Goal: Information Seeking & Learning: Learn about a topic

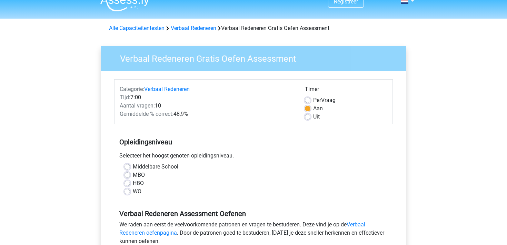
scroll to position [10, 0]
click at [133, 174] on label "MBO" at bounding box center [139, 175] width 12 height 8
click at [130, 174] on input "MBO" at bounding box center [127, 174] width 6 height 7
radio input "true"
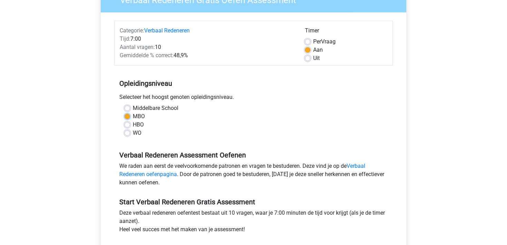
scroll to position [72, 0]
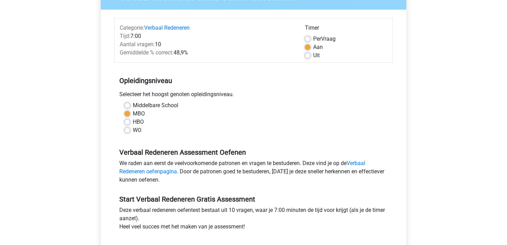
click at [133, 122] on label "HBO" at bounding box center [138, 122] width 11 height 8
click at [129, 122] on input "HBO" at bounding box center [127, 121] width 6 height 7
radio input "true"
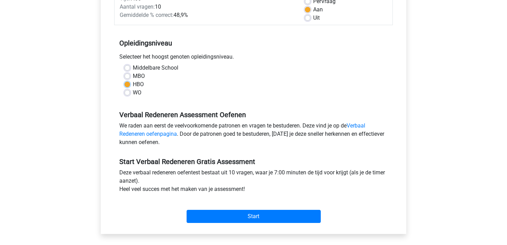
scroll to position [111, 0]
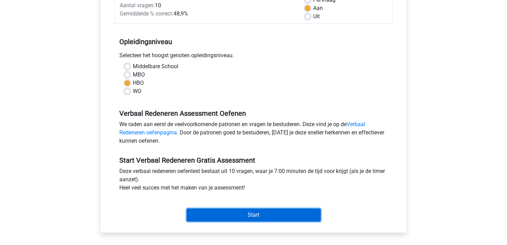
click at [248, 214] on input "Start" at bounding box center [254, 215] width 134 height 13
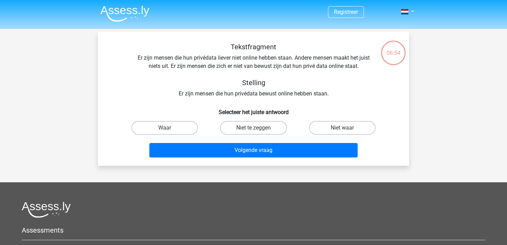
click at [192, 74] on div "Tekstfragment Er zijn mensen die hun privédata liever niet online hebben staan.…" at bounding box center [253, 70] width 289 height 55
click at [192, 128] on label "Waar" at bounding box center [164, 128] width 67 height 14
click at [169, 128] on input "Waar" at bounding box center [167, 130] width 4 height 4
radio input "true"
click at [241, 130] on label "Niet te zeggen" at bounding box center [253, 128] width 67 height 14
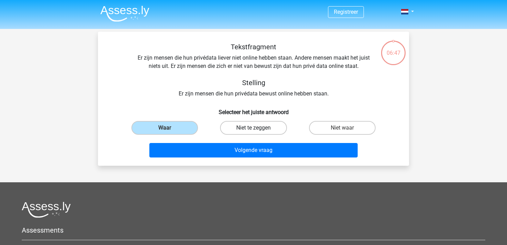
click at [253, 130] on input "Niet te zeggen" at bounding box center [255, 130] width 4 height 4
radio input "true"
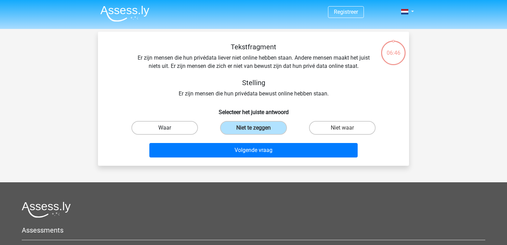
click at [177, 130] on label "Waar" at bounding box center [164, 128] width 67 height 14
click at [169, 130] on input "Waar" at bounding box center [167, 130] width 4 height 4
radio input "true"
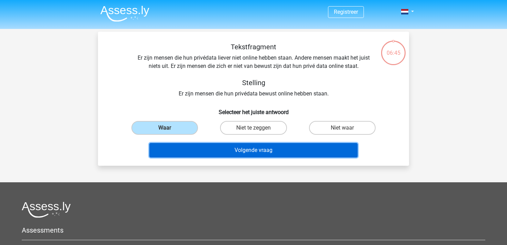
click at [242, 150] on button "Volgende vraag" at bounding box center [253, 150] width 209 height 14
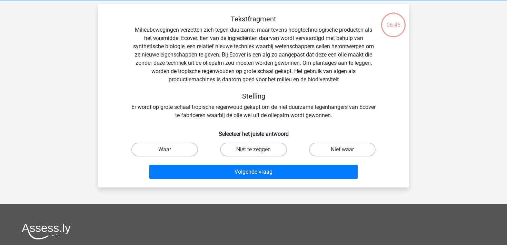
scroll to position [32, 0]
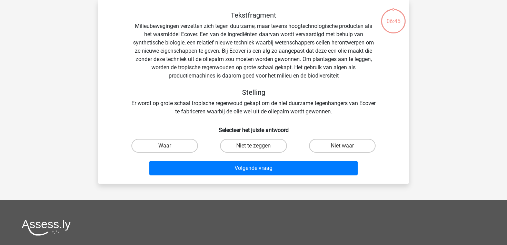
click at [242, 150] on label "Niet te zeggen" at bounding box center [253, 146] width 67 height 14
click at [253, 150] on input "Niet te zeggen" at bounding box center [255, 148] width 4 height 4
radio input "true"
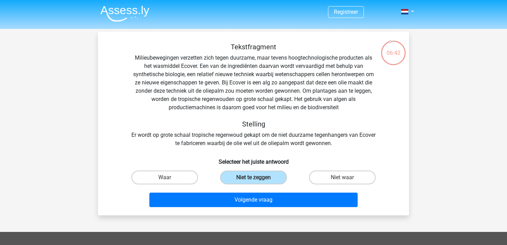
scroll to position [1, 0]
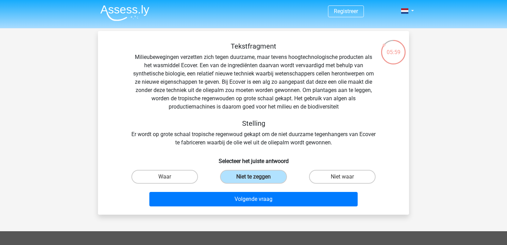
click at [196, 140] on div "Tekstfragment Milieubewegingen verzetten zich tegen duurzame, maar tevens hoogt…" at bounding box center [253, 94] width 289 height 105
click at [186, 175] on label "Waar" at bounding box center [164, 177] width 67 height 14
click at [169, 177] on input "Waar" at bounding box center [167, 179] width 4 height 4
radio input "true"
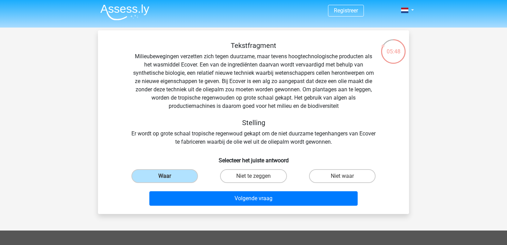
scroll to position [0, 0]
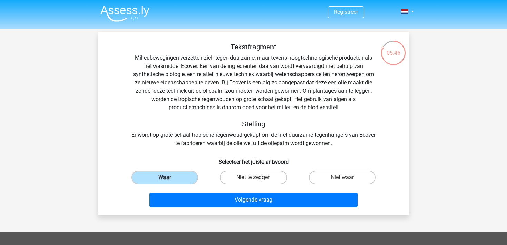
click at [266, 67] on div "Tekstfragment Milieubewegingen verzetten zich tegen duurzame, maar tevens hoogt…" at bounding box center [253, 95] width 289 height 105
click at [171, 68] on div "Tekstfragment Milieubewegingen verzetten zich tegen duurzame, maar tevens hoogt…" at bounding box center [253, 95] width 289 height 105
click at [204, 114] on div "Tekstfragment Milieubewegingen verzetten zich tegen duurzame, maar tevens hoogt…" at bounding box center [253, 95] width 289 height 105
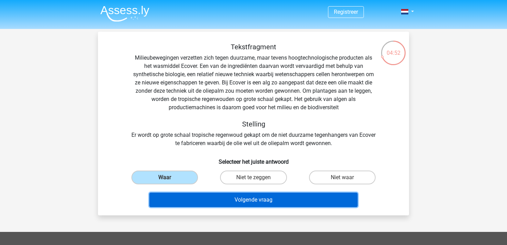
click at [249, 194] on button "Volgende vraag" at bounding box center [253, 200] width 209 height 14
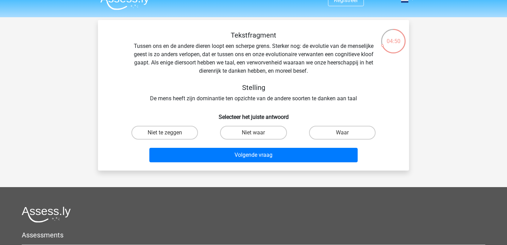
scroll to position [7, 0]
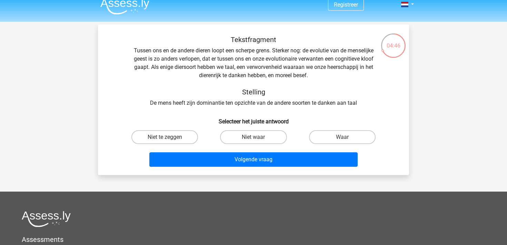
click at [294, 51] on div "Tekstfragment Tussen ons en de andere dieren loopt een scherpe grens. Sterker n…" at bounding box center [253, 72] width 289 height 72
click at [297, 58] on div "Tekstfragment Tussen ons en de andere dieren loopt een scherpe grens. Sterker n…" at bounding box center [253, 72] width 289 height 72
click at [296, 58] on div "Tekstfragment Tussen ons en de andere dieren loopt een scherpe grens. Sterker n…" at bounding box center [253, 72] width 289 height 72
click at [178, 76] on div "Tekstfragment Tussen ons en de andere dieren loopt een scherpe grens. Sterker n…" at bounding box center [253, 72] width 289 height 72
click at [178, 137] on label "Niet te zeggen" at bounding box center [164, 137] width 67 height 14
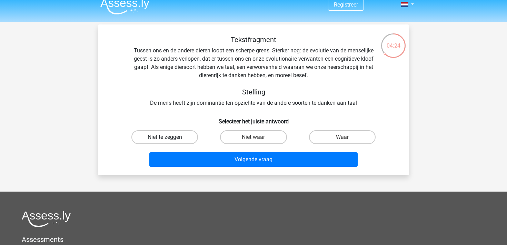
click at [169, 137] on input "Niet te zeggen" at bounding box center [167, 139] width 4 height 4
radio input "true"
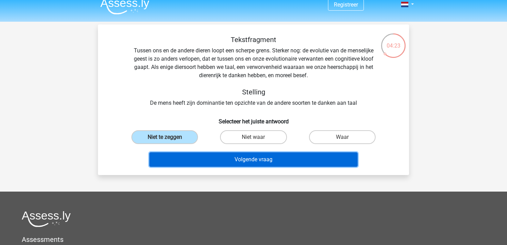
click at [238, 158] on button "Volgende vraag" at bounding box center [253, 159] width 209 height 14
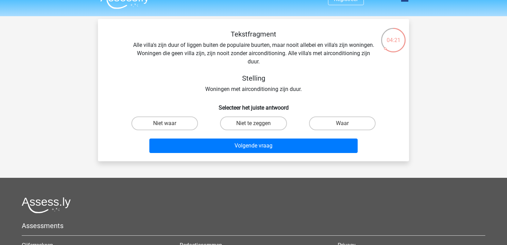
scroll to position [11, 0]
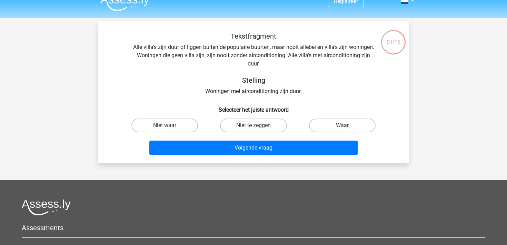
click at [316, 53] on div "Tekstfragment Alle villa's zijn duur of liggen buiten de populaire buurten, maa…" at bounding box center [253, 63] width 289 height 63
click at [253, 55] on div "Tekstfragment Alle villa's zijn duur of liggen buiten de populaire buurten, maa…" at bounding box center [253, 63] width 289 height 63
click at [320, 54] on div "Tekstfragment Alle villa's zijn duur of liggen buiten de populaire buurten, maa…" at bounding box center [253, 63] width 289 height 63
click at [321, 51] on div "Tekstfragment Alle villa's zijn duur of liggen buiten de populaire buurten, maa…" at bounding box center [253, 63] width 289 height 63
click at [171, 124] on label "Niet waar" at bounding box center [164, 126] width 67 height 14
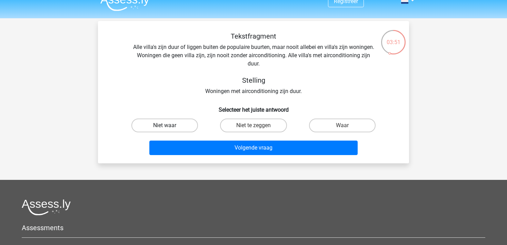
click at [169, 126] on input "Niet waar" at bounding box center [167, 128] width 4 height 4
radio input "true"
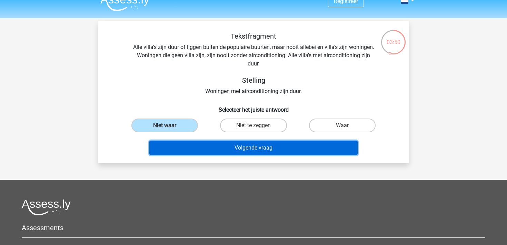
click at [253, 148] on button "Volgende vraag" at bounding box center [253, 148] width 209 height 14
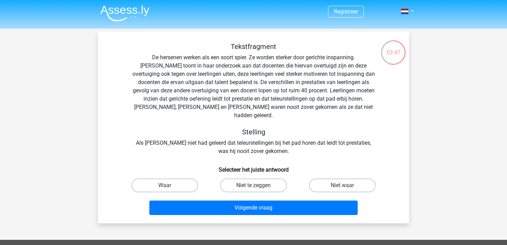
scroll to position [0, 0]
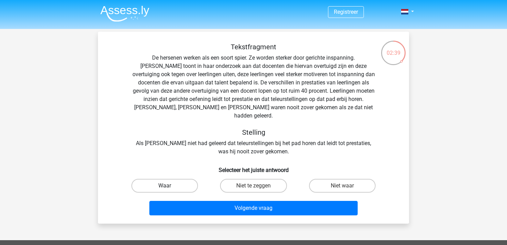
click at [186, 180] on label "Waar" at bounding box center [164, 186] width 67 height 14
click at [169, 186] on input "Waar" at bounding box center [167, 188] width 4 height 4
radio input "true"
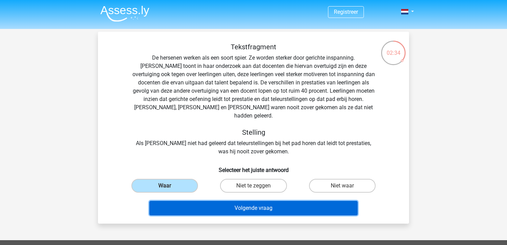
click at [214, 201] on button "Volgende vraag" at bounding box center [253, 208] width 209 height 14
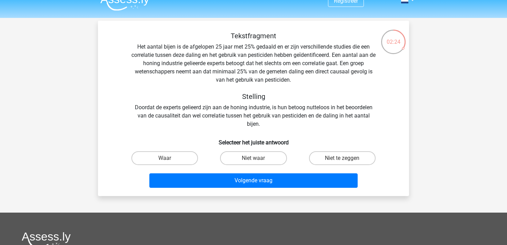
scroll to position [10, 0]
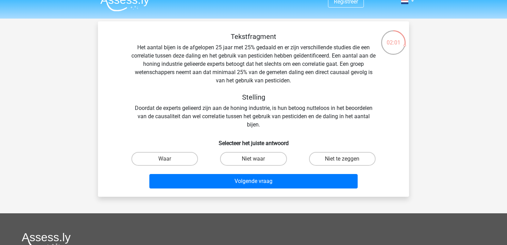
click at [189, 78] on div "Tekstfragment Het aantal bijen is de afgelopen 25 jaar met 25% gedaald en er zi…" at bounding box center [253, 80] width 289 height 97
click at [325, 160] on label "Niet te zeggen" at bounding box center [342, 159] width 67 height 14
click at [342, 160] on input "Niet te zeggen" at bounding box center [344, 161] width 4 height 4
radio input "true"
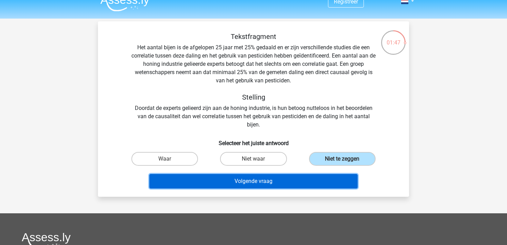
click at [308, 181] on button "Volgende vraag" at bounding box center [253, 181] width 209 height 14
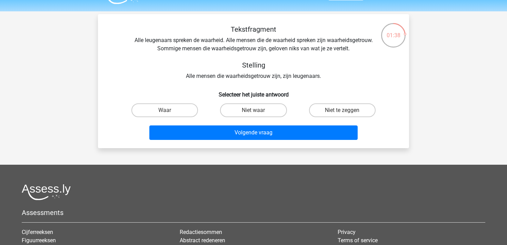
scroll to position [17, 0]
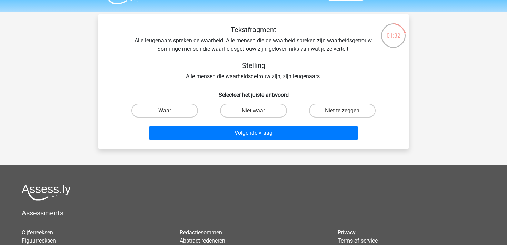
click at [278, 43] on div "Tekstfragment Alle leugenaars spreken de waarheid. Alle mensen die de waarheid …" at bounding box center [253, 53] width 289 height 55
click at [249, 113] on label "Niet waar" at bounding box center [253, 111] width 67 height 14
click at [253, 113] on input "Niet waar" at bounding box center [255, 113] width 4 height 4
radio input "true"
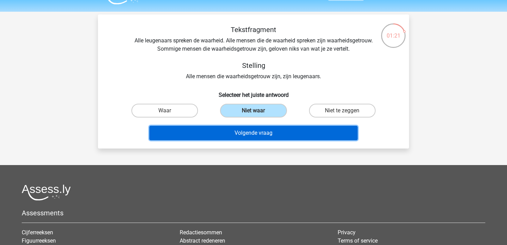
click at [243, 133] on button "Volgende vraag" at bounding box center [253, 133] width 209 height 14
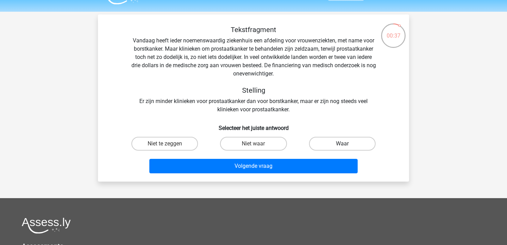
click at [326, 147] on label "Waar" at bounding box center [342, 144] width 67 height 14
click at [342, 147] on input "Waar" at bounding box center [344, 146] width 4 height 4
radio input "true"
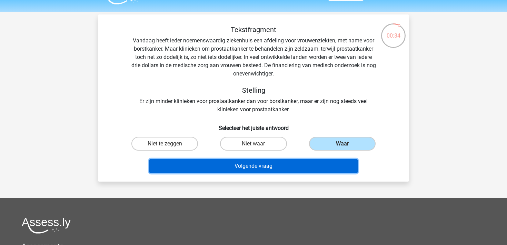
click at [310, 167] on button "Volgende vraag" at bounding box center [253, 166] width 209 height 14
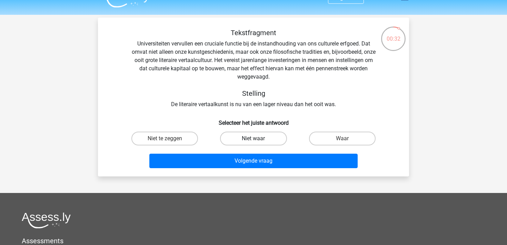
scroll to position [0, 0]
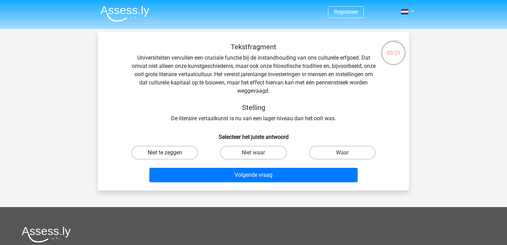
click at [193, 152] on label "Niet te zeggen" at bounding box center [164, 153] width 67 height 14
click at [169, 153] on input "Niet te zeggen" at bounding box center [167, 155] width 4 height 4
radio input "true"
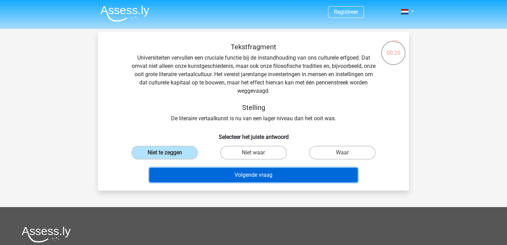
click at [217, 173] on button "Volgende vraag" at bounding box center [253, 175] width 209 height 14
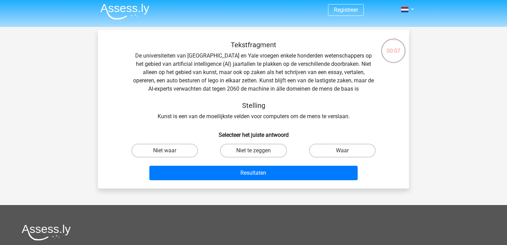
scroll to position [2, 0]
click at [316, 153] on label "Waar" at bounding box center [342, 150] width 67 height 14
click at [342, 153] on input "Waar" at bounding box center [344, 152] width 4 height 4
radio input "true"
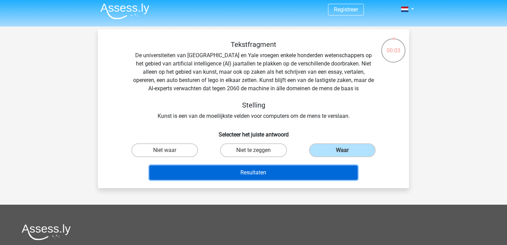
click at [289, 171] on button "Resultaten" at bounding box center [253, 173] width 209 height 14
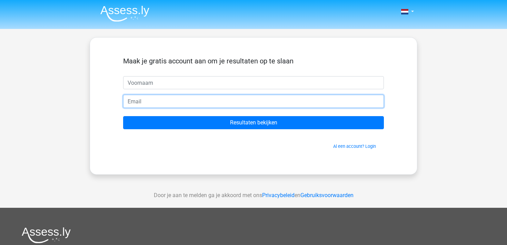
click at [266, 99] on input "email" at bounding box center [253, 101] width 261 height 13
type input "Demmamoenesar@gmail.com"
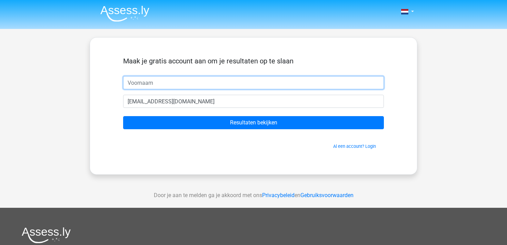
click at [206, 88] on input "text" at bounding box center [253, 82] width 261 height 13
type input "Demma"
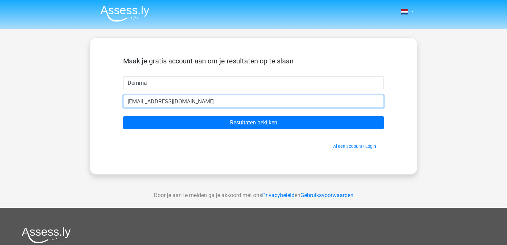
click at [197, 102] on input "Demmamoenesar@gmail.com" at bounding box center [253, 101] width 261 height 13
type input "demilienmoenesar1@gmail.com"
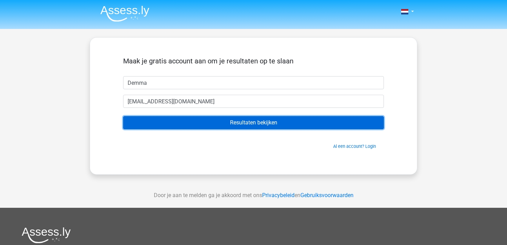
click at [195, 122] on input "Resultaten bekijken" at bounding box center [253, 122] width 261 height 13
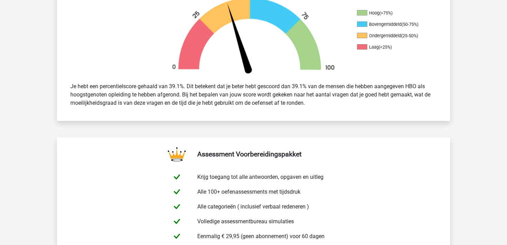
scroll to position [229, 0]
click at [300, 87] on div "Je hebt een percentielscore gehaald van 39.1%. Dit betekent dat je beter hebt g…" at bounding box center [253, 94] width 377 height 30
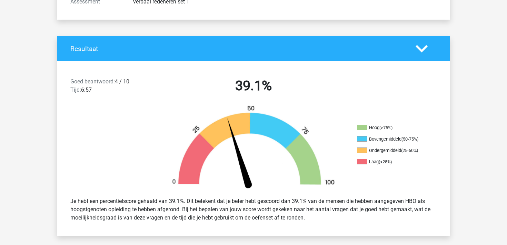
scroll to position [0, 0]
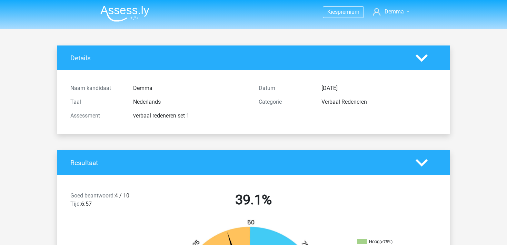
click at [395, 20] on nav "Kies premium Demma demilienmoenesar1@gmail.com" at bounding box center [253, 12] width 317 height 22
click at [394, 10] on span "Demma" at bounding box center [393, 11] width 19 height 7
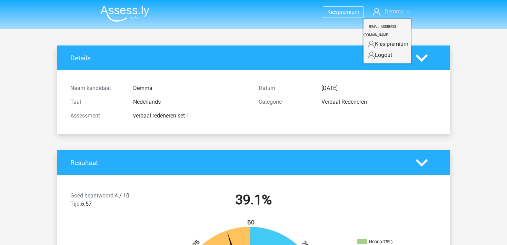
click at [394, 10] on span "Demma" at bounding box center [393, 11] width 19 height 7
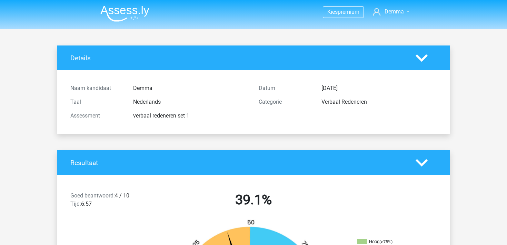
click at [123, 13] on img at bounding box center [124, 14] width 49 height 16
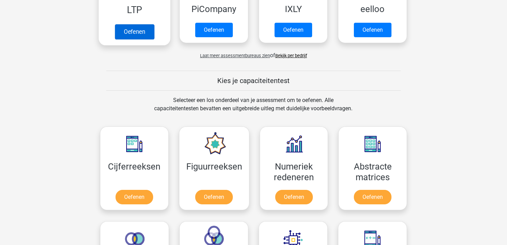
scroll to position [89, 0]
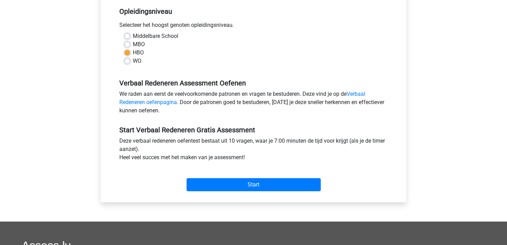
scroll to position [139, 0]
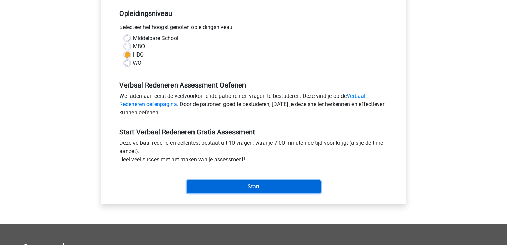
click at [217, 184] on input "Start" at bounding box center [254, 186] width 134 height 13
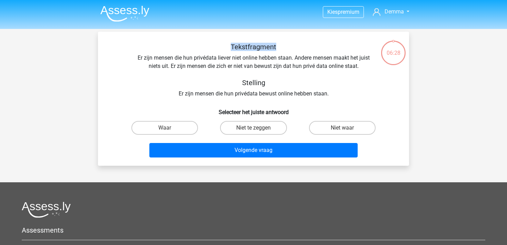
click at [214, 41] on div "Tekstfragment Er zijn mensen die hun privédata liever niet online hebben staan.…" at bounding box center [253, 99] width 311 height 134
drag, startPoint x: 232, startPoint y: 45, endPoint x: 246, endPoint y: 46, distance: 13.8
click at [247, 51] on h5 "Tekstfragment" at bounding box center [253, 47] width 245 height 8
click at [232, 45] on h5 "Tekstfragment" at bounding box center [253, 47] width 245 height 8
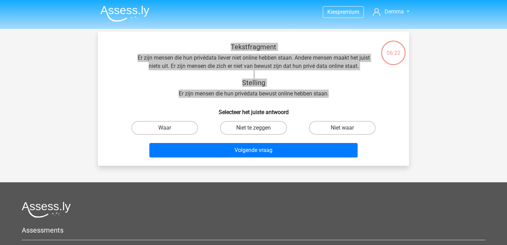
drag, startPoint x: 228, startPoint y: 45, endPoint x: 340, endPoint y: 96, distance: 122.7
click at [340, 96] on div "Tekstfragment Er zijn mensen die hun privédata liever niet online hebben staan.…" at bounding box center [253, 70] width 289 height 55
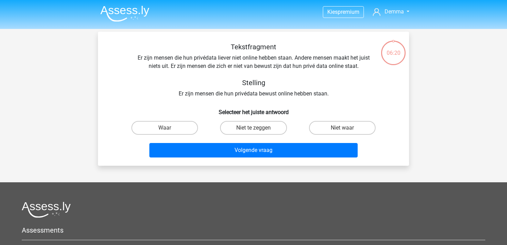
click at [334, 101] on div "Tekstfragment Er zijn mensen die hun privédata liever niet online hebben staan.…" at bounding box center [254, 102] width 306 height 118
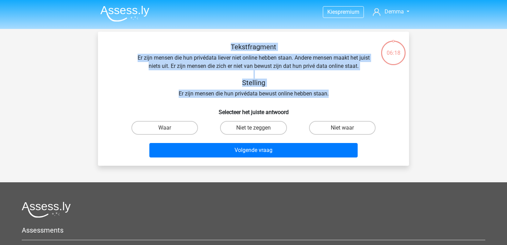
drag, startPoint x: 329, startPoint y: 93, endPoint x: 217, endPoint y: 42, distance: 123.5
click at [217, 42] on div "Tekstfragment Er zijn mensen die hun privédata liever niet online hebben staan.…" at bounding box center [253, 99] width 311 height 134
copy div "Tekstfragment Er zijn mensen die hun privédata liever niet online hebben staan.…"
click at [168, 129] on input "Waar" at bounding box center [167, 130] width 4 height 4
radio input "true"
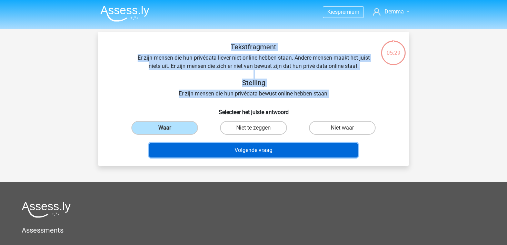
click at [212, 146] on button "Volgende vraag" at bounding box center [253, 150] width 209 height 14
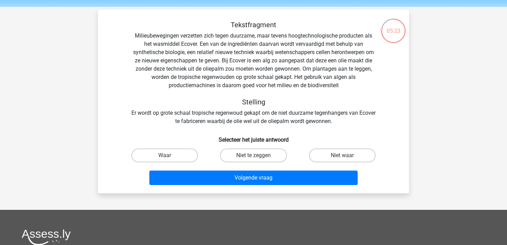
scroll to position [24, 0]
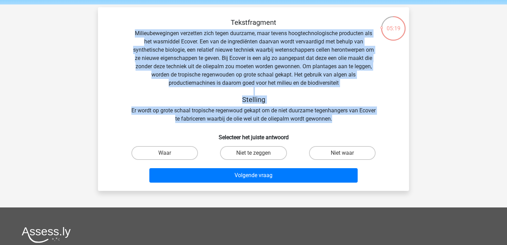
drag, startPoint x: 131, startPoint y: 33, endPoint x: 342, endPoint y: 118, distance: 228.0
click at [342, 118] on div "Tekstfragment Milieubewegingen verzetten zich tegen duurzame, maar tevens hoogt…" at bounding box center [253, 70] width 289 height 105
copy div "Milieubewegingen verzetten zich tegen duurzame, maar tevens hoogtechnologische …"
click at [147, 118] on div "Tekstfragment Milieubewegingen verzetten zich tegen duurzame, maar tevens hoogt…" at bounding box center [253, 70] width 289 height 105
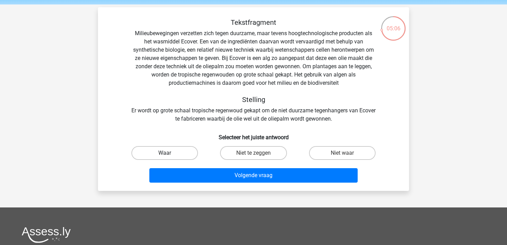
click at [156, 152] on label "Waar" at bounding box center [164, 153] width 67 height 14
click at [165, 153] on input "Waar" at bounding box center [167, 155] width 4 height 4
radio input "true"
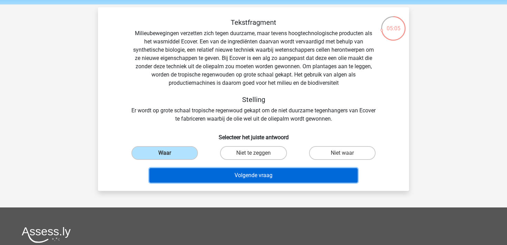
click at [189, 170] on button "Volgende vraag" at bounding box center [253, 175] width 209 height 14
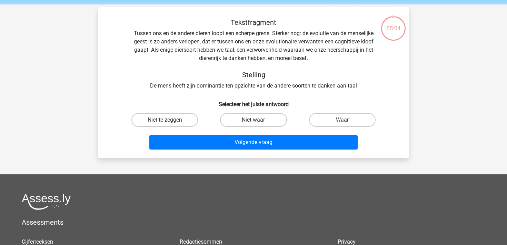
scroll to position [32, 0]
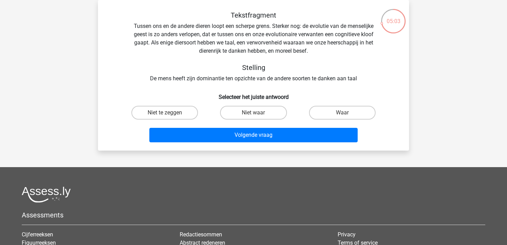
click at [222, 65] on h5 "Stelling" at bounding box center [253, 67] width 245 height 8
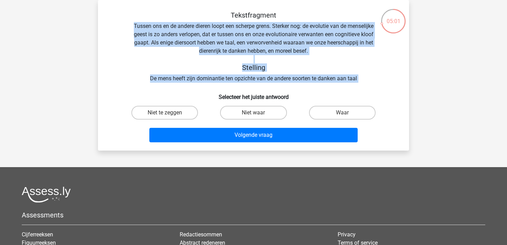
drag, startPoint x: 125, startPoint y: 28, endPoint x: 294, endPoint y: 93, distance: 181.9
click at [294, 93] on div "Tekstfragment Tussen ons en de andere dieren loopt een scherpe grens. Sterker n…" at bounding box center [254, 78] width 306 height 134
copy div "Tussen ons en de andere dieren loopt een scherpe grens. Sterker nog: de evoluti…"
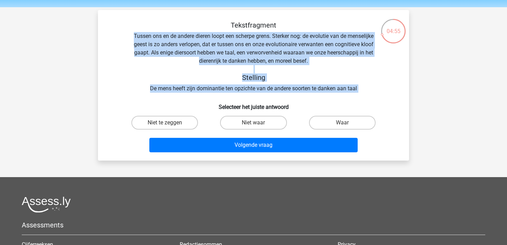
scroll to position [15, 0]
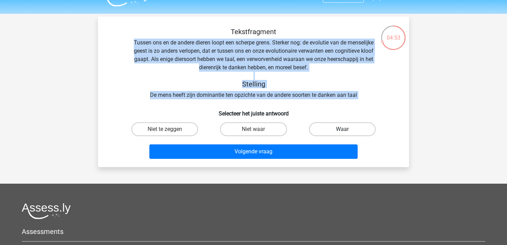
click at [320, 128] on label "Waar" at bounding box center [342, 129] width 67 height 14
click at [342, 129] on input "Waar" at bounding box center [344, 131] width 4 height 4
radio input "true"
click at [320, 130] on label "Waar" at bounding box center [342, 129] width 67 height 14
click at [342, 130] on input "Waar" at bounding box center [344, 131] width 4 height 4
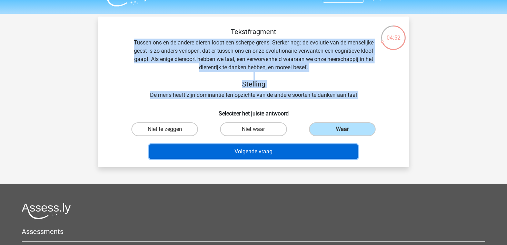
click at [322, 147] on button "Volgende vraag" at bounding box center [253, 151] width 209 height 14
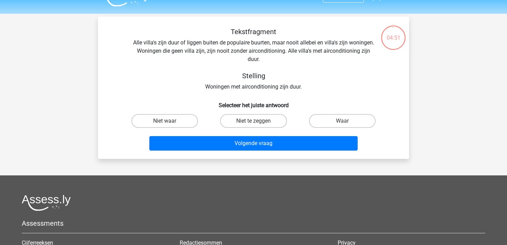
scroll to position [32, 0]
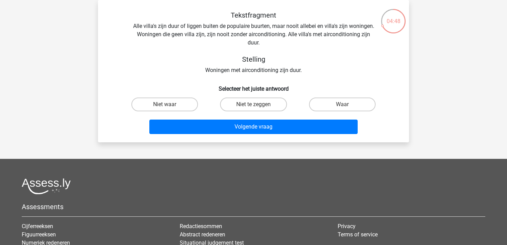
click at [124, 22] on div "Tekstfragment Alle villa's zijn duur of liggen buiten de populaire buurten, maa…" at bounding box center [253, 42] width 289 height 63
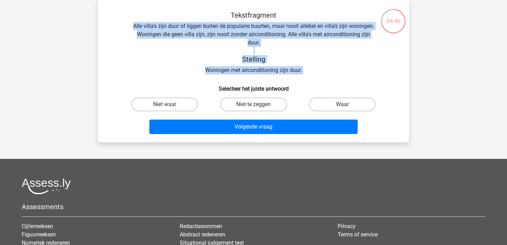
drag, startPoint x: 134, startPoint y: 24, endPoint x: 311, endPoint y: 67, distance: 182.0
click at [311, 67] on div "Tekstfragment Alle villa's zijn duur of liggen buiten de populaire buurten, maa…" at bounding box center [253, 42] width 289 height 63
copy div "Alle villa's zijn duur of liggen buiten de populaire buurten, maar nooit allebe…"
click at [258, 108] on label "Niet te zeggen" at bounding box center [253, 105] width 67 height 14
click at [258, 108] on input "Niet te zeggen" at bounding box center [255, 106] width 4 height 4
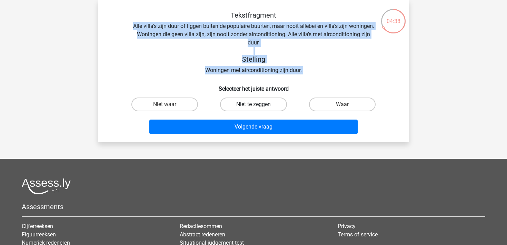
radio input "true"
click at [324, 102] on label "Waar" at bounding box center [342, 105] width 67 height 14
click at [342, 104] on input "Waar" at bounding box center [344, 106] width 4 height 4
radio input "true"
click at [187, 100] on label "Niet waar" at bounding box center [164, 105] width 67 height 14
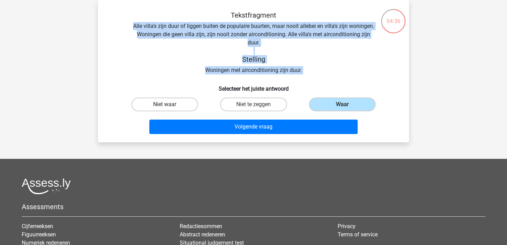
click at [169, 104] on input "Niet waar" at bounding box center [167, 106] width 4 height 4
radio input "true"
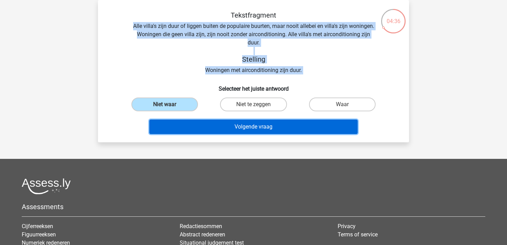
click at [236, 129] on button "Volgende vraag" at bounding box center [253, 127] width 209 height 14
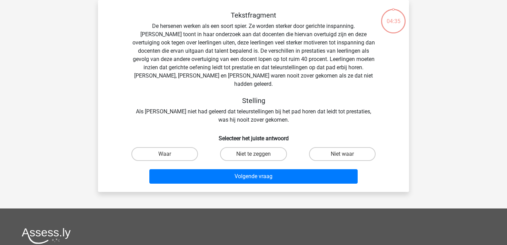
scroll to position [29, 0]
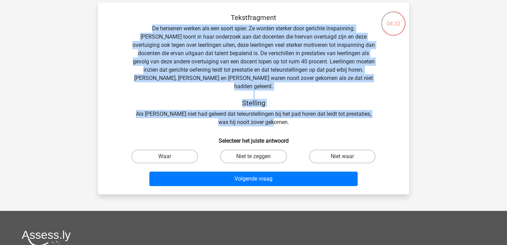
drag, startPoint x: 130, startPoint y: 26, endPoint x: 340, endPoint y: 115, distance: 227.4
click at [340, 115] on div "Tekstfragment De hersenen werken als een soort spier. Ze worden sterker door ge…" at bounding box center [253, 69] width 289 height 113
click at [315, 150] on label "Niet waar" at bounding box center [342, 157] width 67 height 14
click at [342, 157] on input "Niet waar" at bounding box center [344, 159] width 4 height 4
radio input "true"
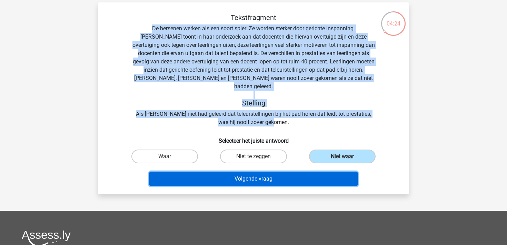
click at [310, 172] on button "Volgende vraag" at bounding box center [253, 179] width 209 height 14
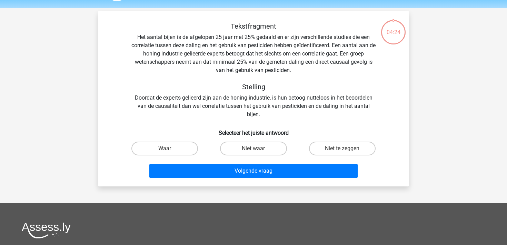
scroll to position [20, 0]
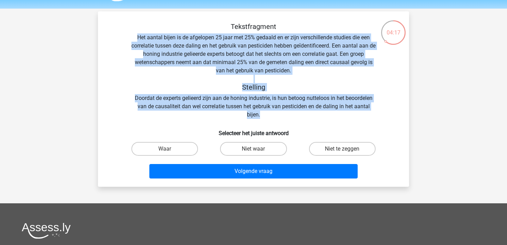
drag, startPoint x: 135, startPoint y: 33, endPoint x: 333, endPoint y: 118, distance: 215.3
click at [333, 118] on div "Tekstfragment Het aantal bijen is de afgelopen 25 jaar met 25% gedaald en er zi…" at bounding box center [253, 70] width 289 height 97
copy div "Het aantal bijen is de afgelopen 25 jaar met 25% gedaald en er zijn verschillen…"
click at [243, 142] on label "Niet waar" at bounding box center [253, 149] width 67 height 14
click at [253, 149] on input "Niet waar" at bounding box center [255, 151] width 4 height 4
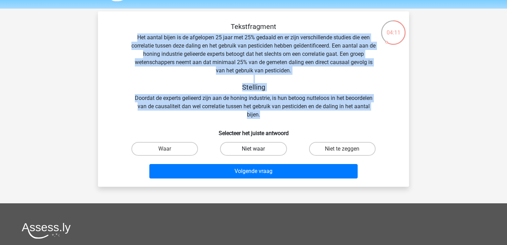
radio input "true"
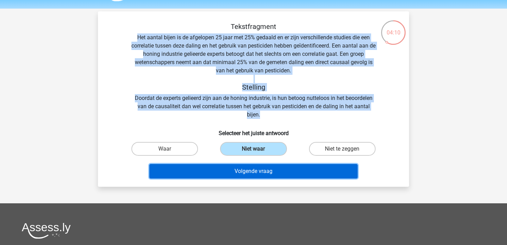
click at [244, 172] on button "Volgende vraag" at bounding box center [253, 171] width 209 height 14
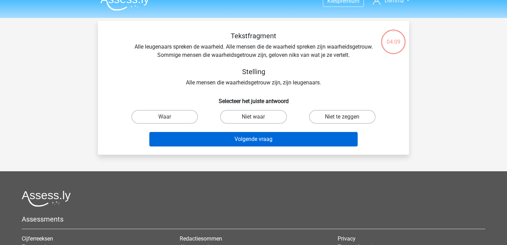
scroll to position [0, 0]
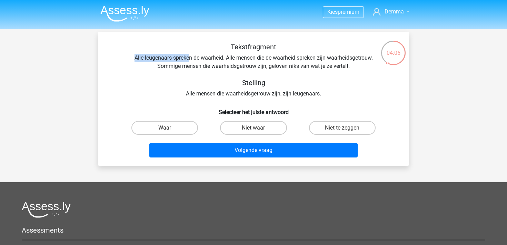
drag, startPoint x: 133, startPoint y: 58, endPoint x: 189, endPoint y: 60, distance: 55.2
click at [189, 60] on div "Tekstfragment Alle leugenaars spreken de waarheid. Alle mensen die de waarheid …" at bounding box center [253, 70] width 289 height 55
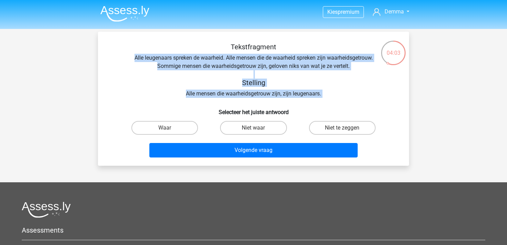
drag, startPoint x: 130, startPoint y: 59, endPoint x: 336, endPoint y: 100, distance: 209.9
click at [336, 100] on div "Tekstfragment Alle leugenaars spreken de waarheid. Alle mensen die de waarheid …" at bounding box center [254, 102] width 306 height 118
copy div "Alle leugenaars spreken de waarheid. Alle mensen die de waarheid spreken zijn w…"
click at [282, 129] on label "Niet waar" at bounding box center [253, 128] width 67 height 14
click at [258, 129] on input "Niet waar" at bounding box center [255, 130] width 4 height 4
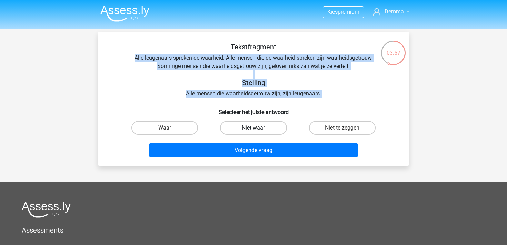
radio input "true"
click at [282, 129] on label "Niet waar" at bounding box center [253, 128] width 67 height 14
click at [258, 129] on input "Niet waar" at bounding box center [255, 130] width 4 height 4
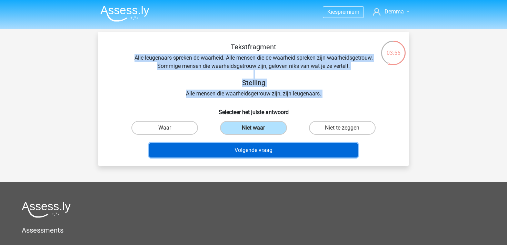
click at [280, 149] on button "Volgende vraag" at bounding box center [253, 150] width 209 height 14
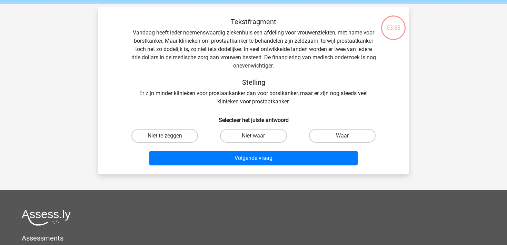
scroll to position [24, 0]
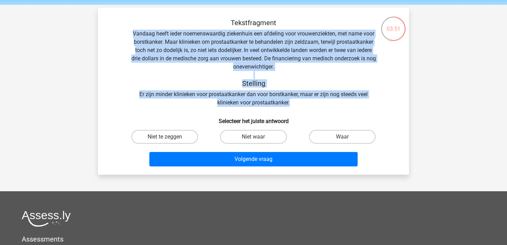
drag, startPoint x: 127, startPoint y: 29, endPoint x: 290, endPoint y: 103, distance: 179.3
click at [290, 103] on div "Tekstfragment Vandaag heeft ieder noemenswaardig ziekenhuis een afdeling voor v…" at bounding box center [253, 63] width 289 height 88
copy div "Vandaag heeft ieder noemenswaardig ziekenhuis een afdeling voor vrouwenziekten,…"
click at [254, 133] on label "Niet waar" at bounding box center [253, 137] width 67 height 14
click at [254, 137] on input "Niet waar" at bounding box center [255, 139] width 4 height 4
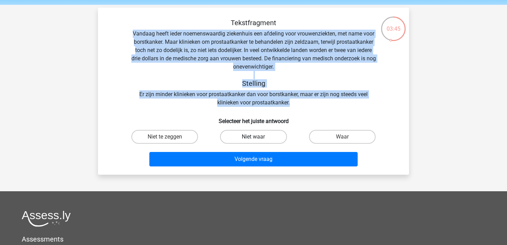
radio input "true"
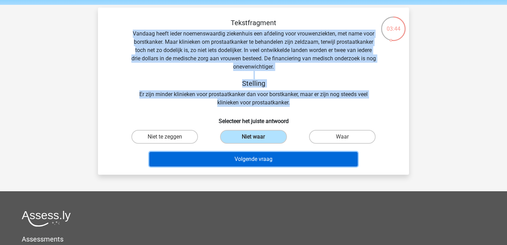
click at [256, 158] on button "Volgende vraag" at bounding box center [253, 159] width 209 height 14
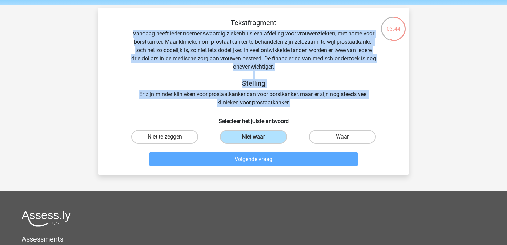
scroll to position [32, 0]
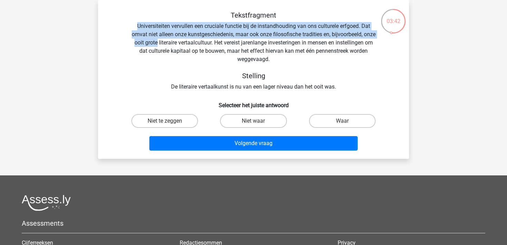
drag, startPoint x: 138, startPoint y: 24, endPoint x: 182, endPoint y: 39, distance: 47.0
click at [182, 39] on div "Tekstfragment Universiteiten vervullen een cruciale functie bij de instandhoudi…" at bounding box center [253, 51] width 289 height 80
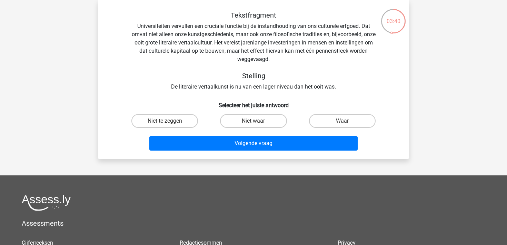
click at [134, 23] on div "Tekstfragment Universiteiten vervullen een cruciale functie bij de instandhoudi…" at bounding box center [253, 51] width 289 height 80
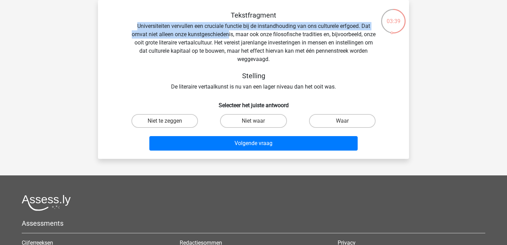
drag, startPoint x: 137, startPoint y: 24, endPoint x: 233, endPoint y: 33, distance: 97.3
click at [233, 33] on div "Tekstfragment Universiteiten vervullen een cruciale functie bij de instandhoudi…" at bounding box center [253, 51] width 289 height 80
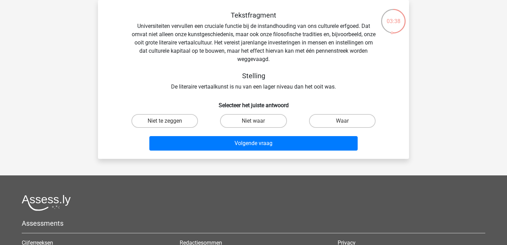
click at [181, 3] on div "Tekstfragment Universiteiten vervullen een cruciale functie bij de instandhoudi…" at bounding box center [253, 79] width 311 height 159
drag, startPoint x: 139, startPoint y: 26, endPoint x: 142, endPoint y: 27, distance: 3.5
click at [142, 27] on div "Tekstfragment Universiteiten vervullen een cruciale functie bij de instandhoudi…" at bounding box center [253, 51] width 289 height 80
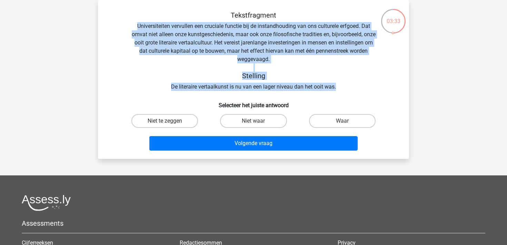
drag, startPoint x: 133, startPoint y: 27, endPoint x: 337, endPoint y: 86, distance: 212.5
click at [337, 86] on div "Tekstfragment Universiteiten vervullen een cruciale functie bij de instandhoudi…" at bounding box center [253, 51] width 289 height 80
copy div "Universiteiten vervullen een cruciale functie bij de instandhouding van ons cul…"
click at [324, 119] on label "Waar" at bounding box center [342, 121] width 67 height 14
click at [342, 121] on input "Waar" at bounding box center [344, 123] width 4 height 4
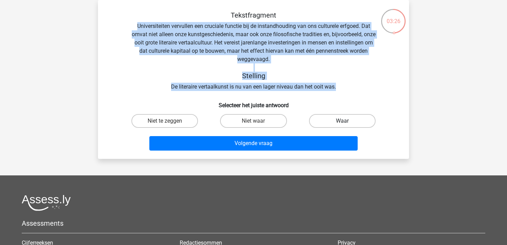
radio input "true"
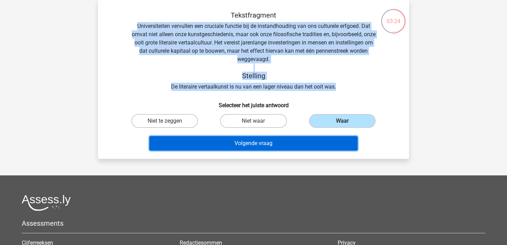
click at [314, 146] on button "Volgende vraag" at bounding box center [253, 143] width 209 height 14
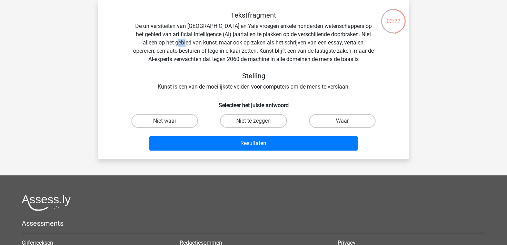
drag, startPoint x: 173, startPoint y: 44, endPoint x: 165, endPoint y: 44, distance: 7.6
click at [165, 44] on div "Tekstfragment De universiteiten van Oxford en Yale vroegen enkele honderden wet…" at bounding box center [253, 51] width 289 height 80
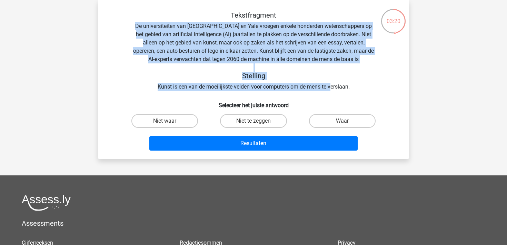
drag, startPoint x: 130, startPoint y: 24, endPoint x: 332, endPoint y: 88, distance: 212.6
click at [332, 88] on div "Tekstfragment De universiteiten van Oxford en Yale vroegen enkele honderden wet…" at bounding box center [253, 51] width 289 height 80
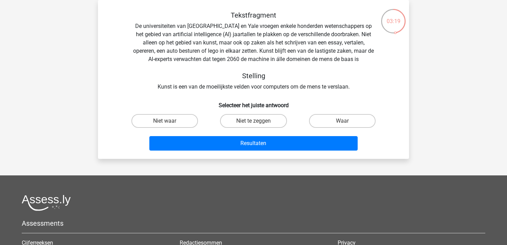
click at [341, 87] on div "Tekstfragment De universiteiten van Oxford en Yale vroegen enkele honderden wet…" at bounding box center [253, 51] width 289 height 80
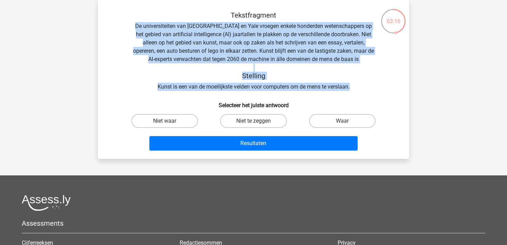
drag, startPoint x: 133, startPoint y: 25, endPoint x: 353, endPoint y: 86, distance: 228.7
click at [353, 86] on div "Tekstfragment De universiteiten van Oxford en Yale vroegen enkele honderden wet…" at bounding box center [253, 51] width 289 height 80
copy div "De universiteiten van Oxford en Yale vroegen enkele honderden wetenschappers op…"
click at [330, 121] on label "Waar" at bounding box center [342, 121] width 67 height 14
click at [342, 121] on input "Waar" at bounding box center [344, 123] width 4 height 4
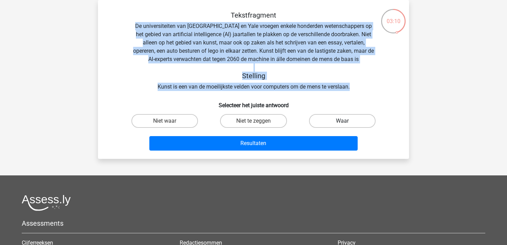
radio input "true"
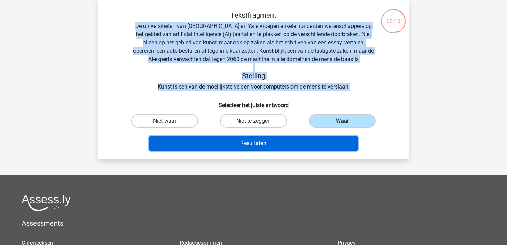
click at [322, 140] on button "Resultaten" at bounding box center [253, 143] width 209 height 14
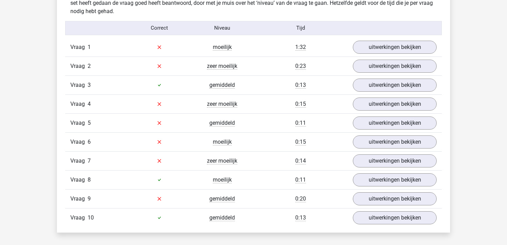
scroll to position [549, 0]
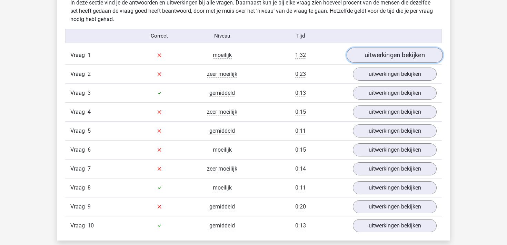
click at [429, 53] on link "uitwerkingen bekijken" at bounding box center [395, 55] width 96 height 15
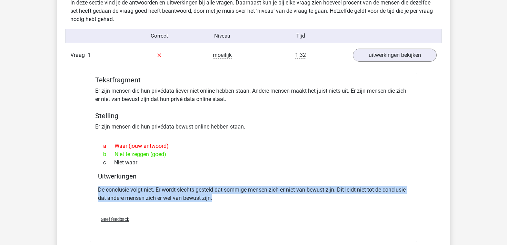
drag, startPoint x: 247, startPoint y: 200, endPoint x: 49, endPoint y: 183, distance: 199.0
copy p "De conclusie volgt niet. Er wordt slechts gesteld dat sommige mensen zich er ni…"
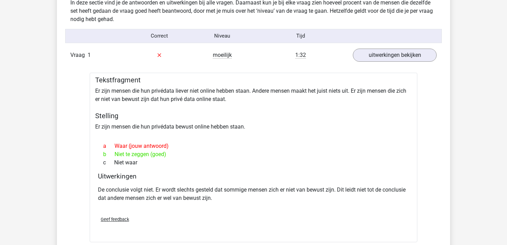
click at [156, 94] on div "Tekstfragment Er zijn mensen die hun privédata liever niet online hebben staan.…" at bounding box center [254, 158] width 328 height 170
click at [398, 56] on link "uitwerkingen bekijken" at bounding box center [395, 55] width 96 height 15
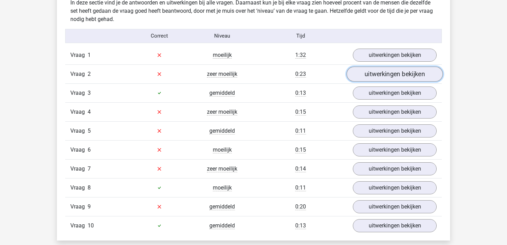
click at [391, 72] on link "uitwerkingen bekijken" at bounding box center [395, 74] width 96 height 15
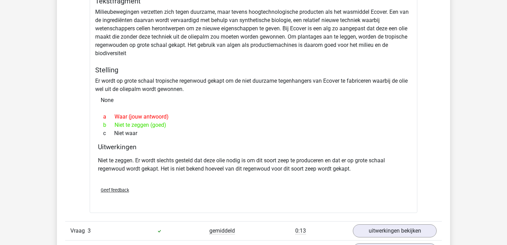
scroll to position [651, 0]
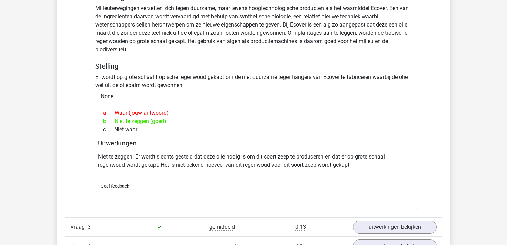
click at [302, 163] on p "Niet te zeggen. Er wordt slechts gesteld dat deze olie nodig is om dit soort ze…" at bounding box center [253, 161] width 311 height 17
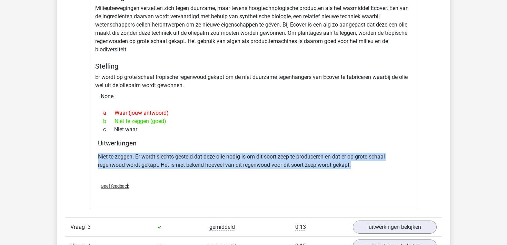
drag, startPoint x: 355, startPoint y: 164, endPoint x: 100, endPoint y: 150, distance: 255.9
click at [101, 150] on div "Niet te zeggen. Er wordt slechts gesteld dat deze olie nodig is om dit soort ze…" at bounding box center [253, 164] width 311 height 28
copy p "Niet te zeggen. Er wordt slechts gesteld dat deze olie nodig is om dit soort ze…"
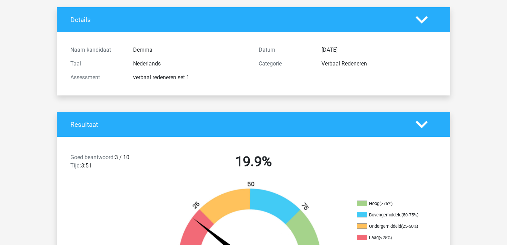
scroll to position [0, 0]
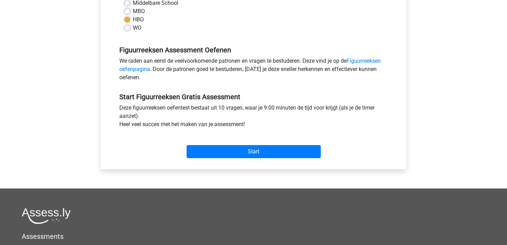
scroll to position [182, 0]
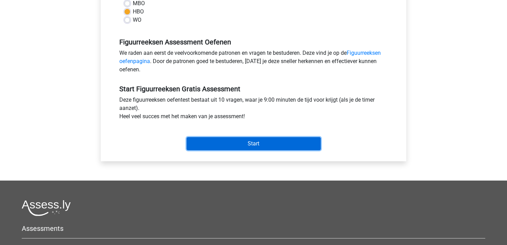
click at [261, 145] on input "Start" at bounding box center [254, 143] width 134 height 13
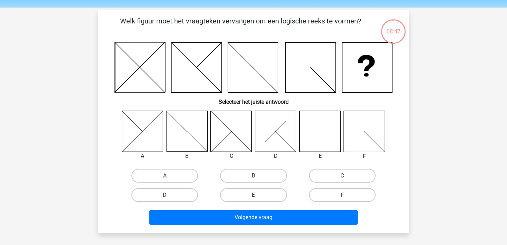
scroll to position [23, 0]
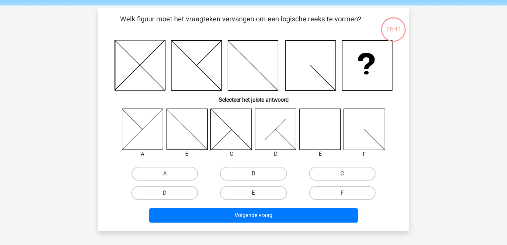
click at [269, 192] on label "E" at bounding box center [253, 193] width 67 height 14
click at [258, 193] on input "E" at bounding box center [255, 195] width 4 height 4
radio input "true"
click at [262, 223] on div "Volgende vraag" at bounding box center [253, 216] width 266 height 17
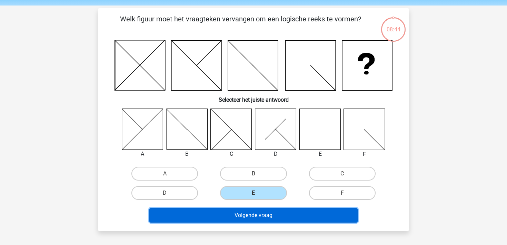
click at [262, 218] on button "Volgende vraag" at bounding box center [253, 215] width 209 height 14
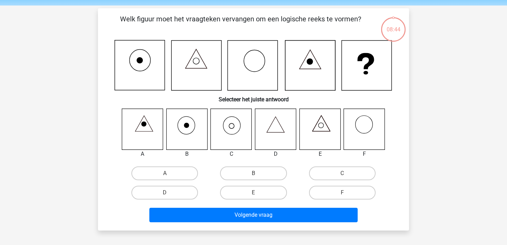
scroll to position [32, 0]
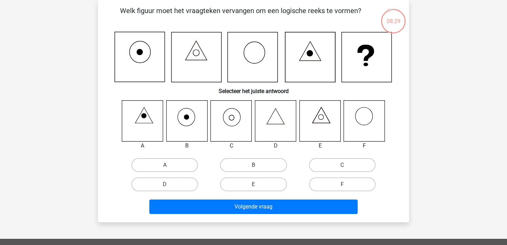
click at [237, 123] on icon at bounding box center [231, 120] width 41 height 41
click at [231, 120] on icon at bounding box center [231, 120] width 41 height 41
click at [349, 168] on label "C" at bounding box center [342, 165] width 67 height 14
click at [347, 168] on input "C" at bounding box center [344, 167] width 4 height 4
radio input "true"
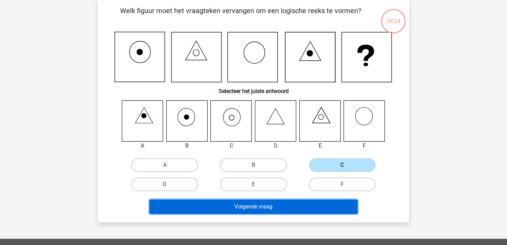
click at [312, 208] on button "Volgende vraag" at bounding box center [253, 207] width 209 height 14
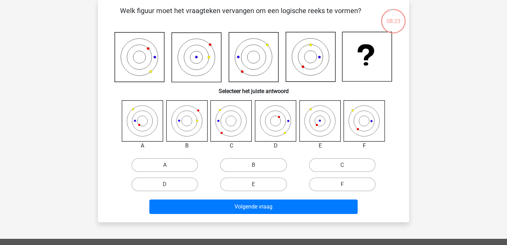
click at [283, 135] on icon at bounding box center [275, 120] width 41 height 41
click at [261, 151] on div "A B C D E F" at bounding box center [253, 147] width 289 height 94
click at [211, 63] on icon at bounding box center [197, 58] width 50 height 50
click at [255, 123] on icon at bounding box center [275, 120] width 41 height 41
click at [239, 182] on label "E" at bounding box center [253, 185] width 67 height 14
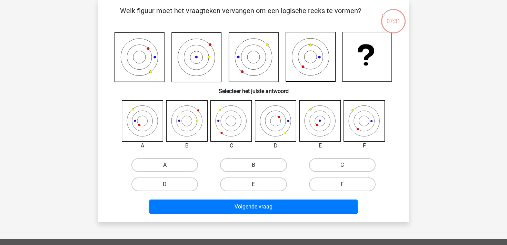
click at [253, 184] on input "E" at bounding box center [255, 186] width 4 height 4
radio input "true"
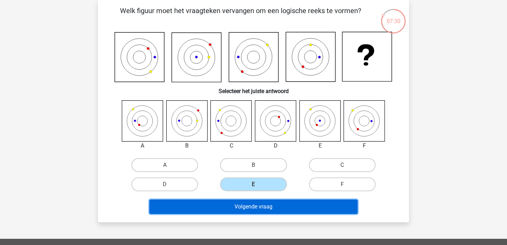
click at [249, 203] on button "Volgende vraag" at bounding box center [253, 207] width 209 height 14
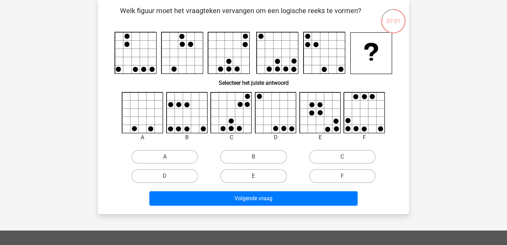
click at [343, 186] on div "Volgende vraag" at bounding box center [253, 197] width 289 height 23
click at [342, 178] on label "F" at bounding box center [342, 176] width 67 height 14
click at [342, 178] on input "F" at bounding box center [344, 178] width 4 height 4
radio input "true"
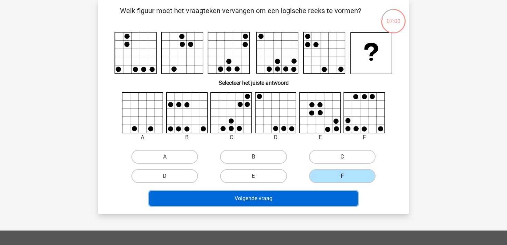
click at [320, 198] on button "Volgende vraag" at bounding box center [253, 198] width 209 height 14
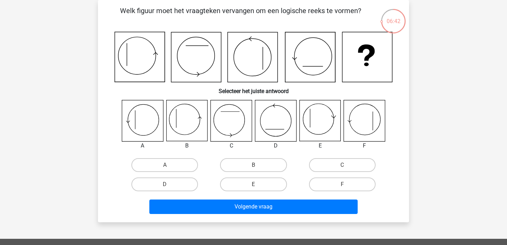
drag, startPoint x: 214, startPoint y: 121, endPoint x: 199, endPoint y: 110, distance: 19.0
click at [199, 110] on div "A B C D E" at bounding box center [253, 125] width 266 height 50
click at [154, 138] on icon at bounding box center [142, 120] width 41 height 41
click at [257, 166] on input "B" at bounding box center [255, 167] width 4 height 4
radio input "true"
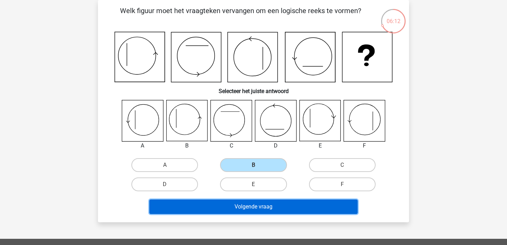
click at [254, 206] on button "Volgende vraag" at bounding box center [253, 207] width 209 height 14
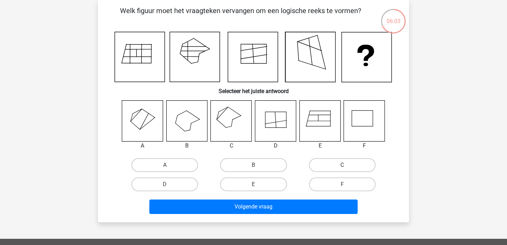
click at [332, 166] on label "C" at bounding box center [342, 165] width 67 height 14
click at [342, 166] on input "C" at bounding box center [344, 167] width 4 height 4
radio input "true"
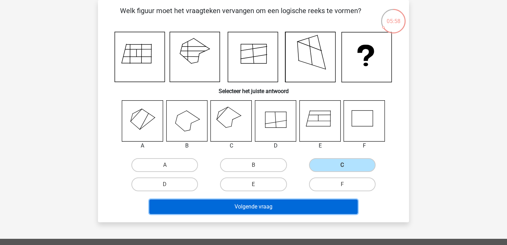
click at [297, 207] on button "Volgende vraag" at bounding box center [253, 207] width 209 height 14
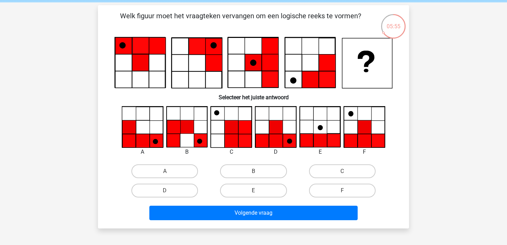
scroll to position [29, 0]
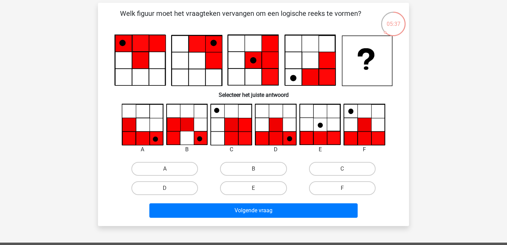
drag, startPoint x: 269, startPoint y: 75, endPoint x: 261, endPoint y: 74, distance: 8.3
click at [267, 74] on icon at bounding box center [253, 60] width 278 height 52
click at [162, 145] on div "A B C" at bounding box center [253, 129] width 266 height 50
click at [162, 146] on div "B" at bounding box center [187, 150] width 52 height 8
click at [147, 185] on label "D" at bounding box center [164, 188] width 67 height 14
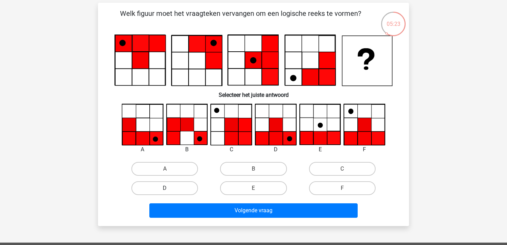
click at [165, 188] on input "D" at bounding box center [167, 190] width 4 height 4
radio input "true"
click at [167, 166] on label "A" at bounding box center [164, 169] width 67 height 14
click at [167, 169] on input "A" at bounding box center [167, 171] width 4 height 4
radio input "true"
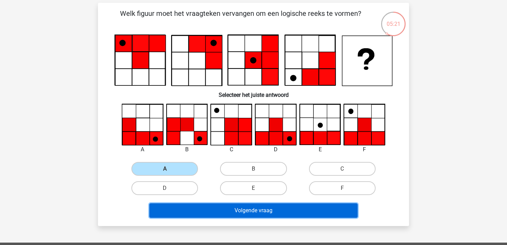
click at [188, 214] on button "Volgende vraag" at bounding box center [253, 210] width 209 height 14
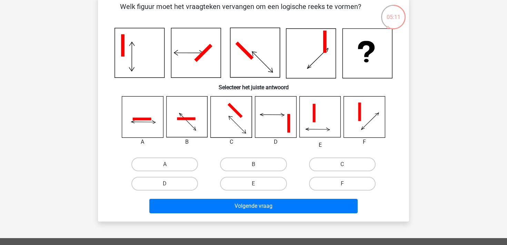
scroll to position [37, 0]
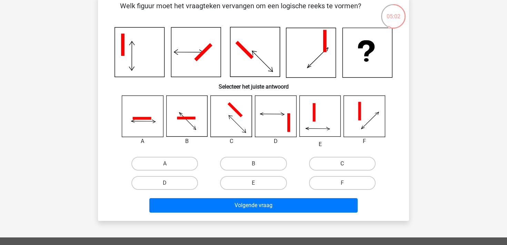
click at [340, 157] on label "C" at bounding box center [342, 164] width 67 height 14
click at [342, 164] on input "C" at bounding box center [344, 166] width 4 height 4
radio input "true"
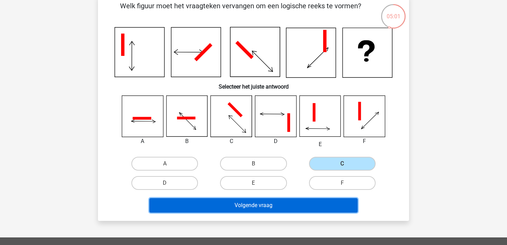
click at [317, 199] on button "Volgende vraag" at bounding box center [253, 205] width 209 height 14
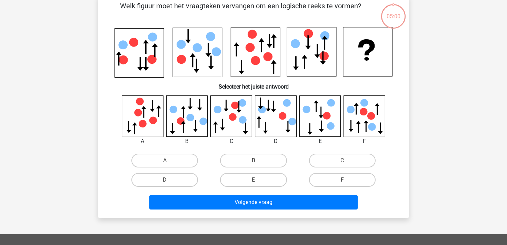
scroll to position [32, 0]
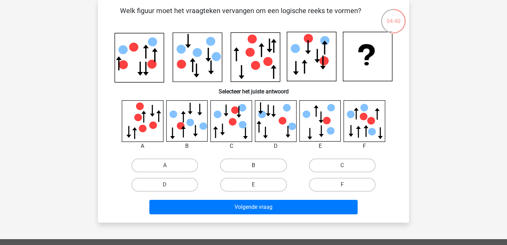
click at [256, 161] on label "B" at bounding box center [253, 166] width 67 height 14
click at [256, 166] on input "B" at bounding box center [255, 168] width 4 height 4
radio input "true"
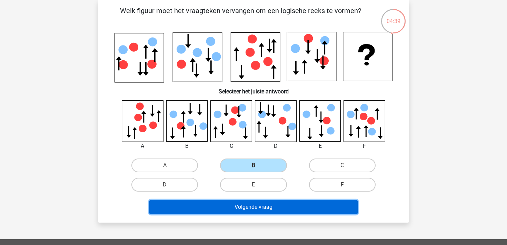
click at [247, 211] on button "Volgende vraag" at bounding box center [253, 207] width 209 height 14
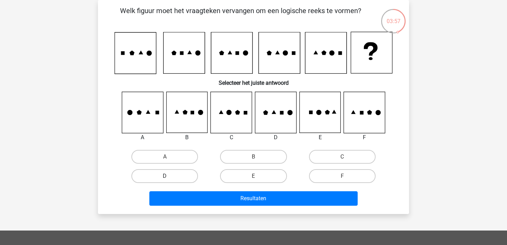
drag, startPoint x: 290, startPoint y: 151, endPoint x: 154, endPoint y: 182, distance: 139.6
click at [154, 182] on div "A B C D" at bounding box center [253, 166] width 266 height 39
click at [154, 182] on label "D" at bounding box center [164, 176] width 67 height 14
click at [165, 181] on input "D" at bounding box center [167, 178] width 4 height 4
radio input "true"
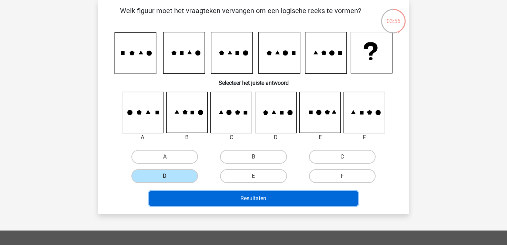
click at [216, 195] on button "Resultaten" at bounding box center [253, 198] width 209 height 14
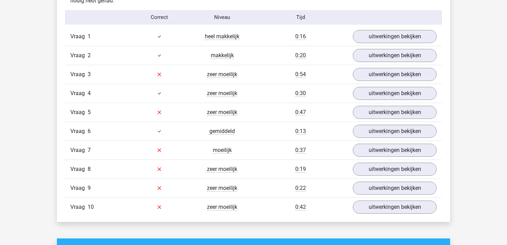
scroll to position [570, 0]
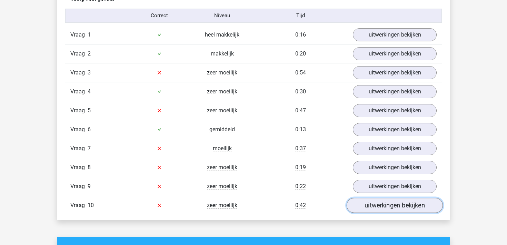
click at [379, 200] on link "uitwerkingen bekijken" at bounding box center [395, 205] width 96 height 15
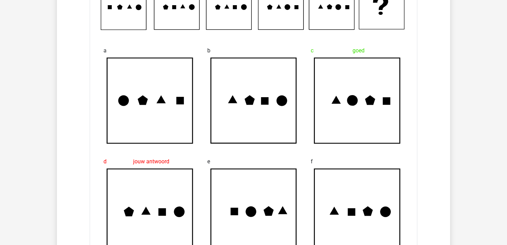
scroll to position [587, 0]
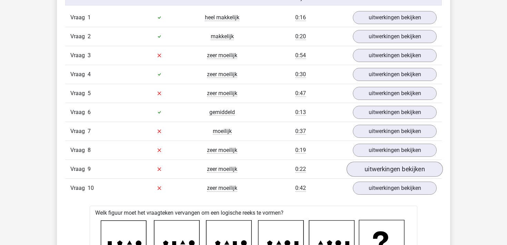
click at [389, 176] on div "Vraag 9 zeer moeilijk 0:22 uitwerkingen bekijken" at bounding box center [253, 169] width 377 height 19
click at [391, 171] on link "uitwerkingen bekijken" at bounding box center [395, 169] width 96 height 15
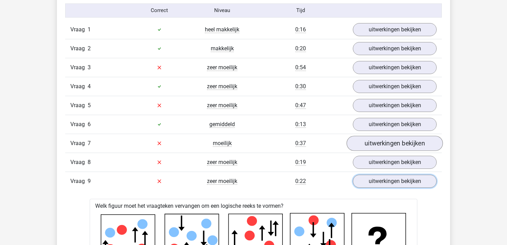
scroll to position [573, 0]
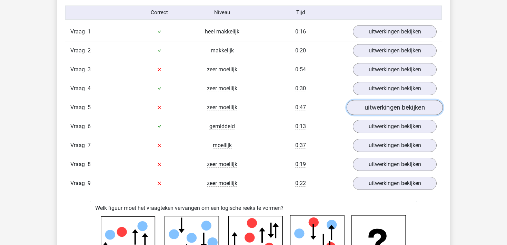
click at [386, 106] on link "uitwerkingen bekijken" at bounding box center [395, 107] width 96 height 15
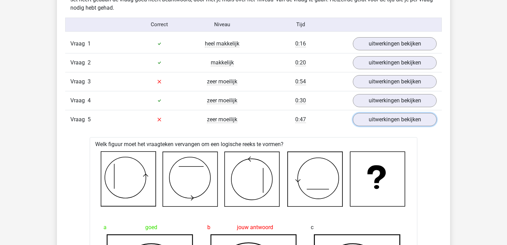
scroll to position [558, 0]
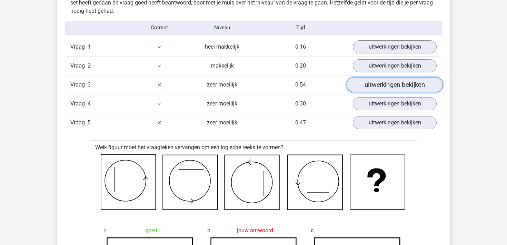
click at [386, 83] on link "uitwerkingen bekijken" at bounding box center [395, 84] width 96 height 15
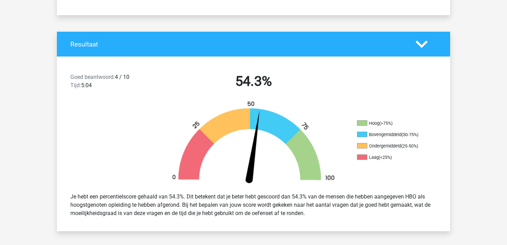
scroll to position [0, 0]
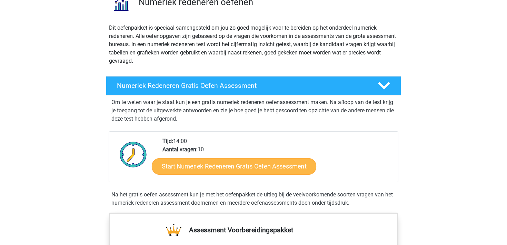
scroll to position [66, 0]
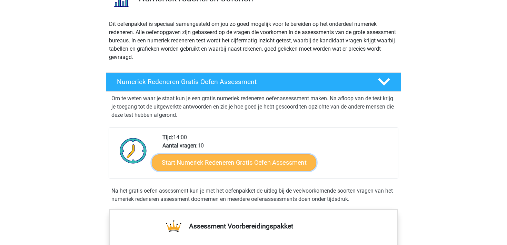
click at [217, 163] on link "Start Numeriek Redeneren Gratis Oefen Assessment" at bounding box center [234, 162] width 164 height 17
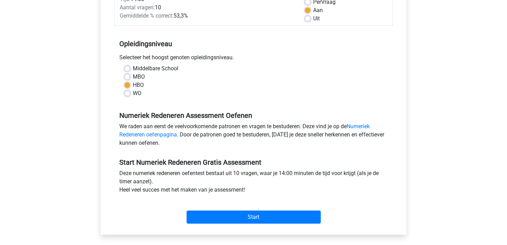
scroll to position [125, 0]
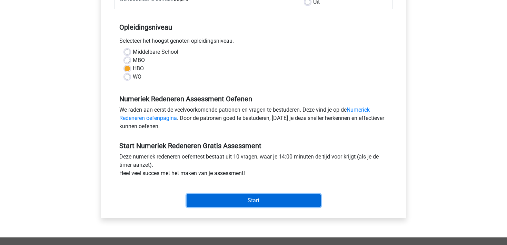
click at [237, 194] on input "Start" at bounding box center [254, 200] width 134 height 13
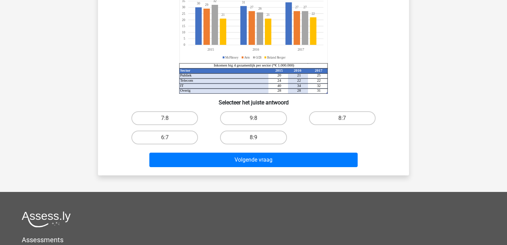
scroll to position [59, 0]
